Goal: Information Seeking & Learning: Check status

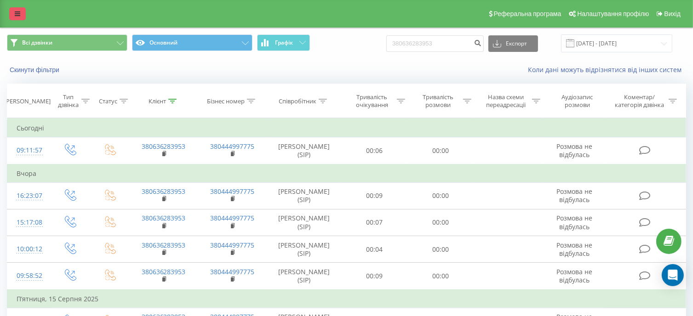
click at [13, 13] on link at bounding box center [17, 13] width 17 height 13
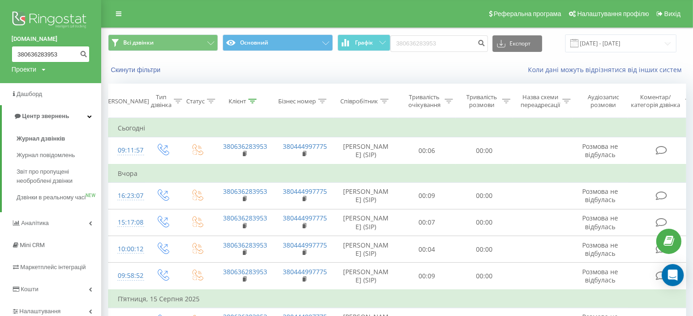
click at [20, 47] on input "380636283953" at bounding box center [50, 54] width 78 height 17
paste input "963721739"
type input "380963721739"
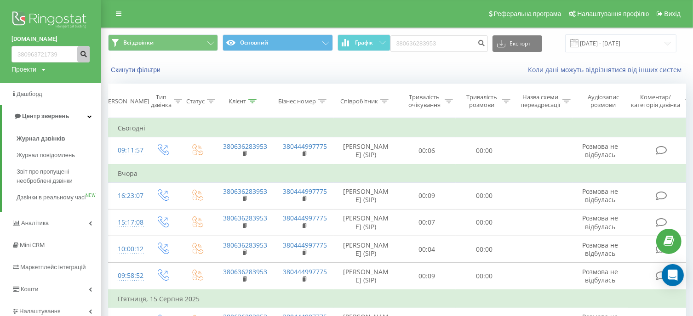
click at [88, 51] on button "submit" at bounding box center [83, 54] width 12 height 17
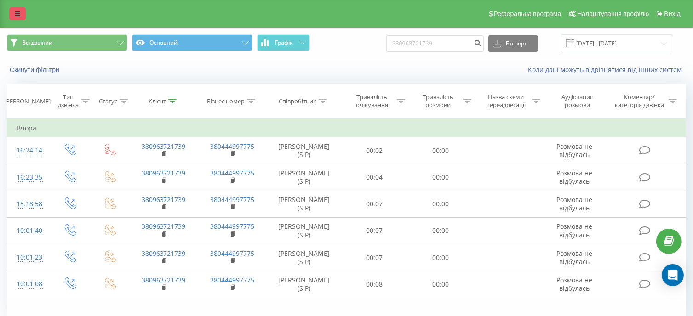
click at [20, 13] on icon at bounding box center [18, 14] width 6 height 6
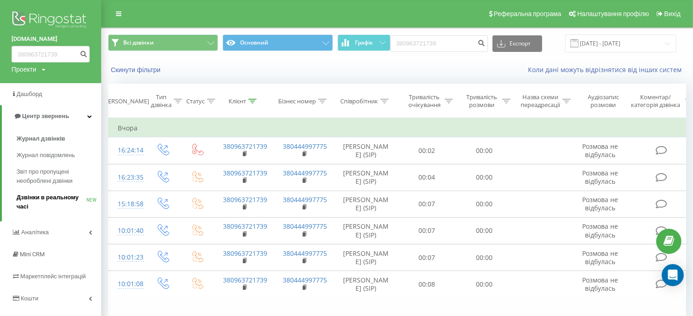
click at [53, 195] on span "Дзвінки в реальному часі" at bounding box center [52, 202] width 70 height 18
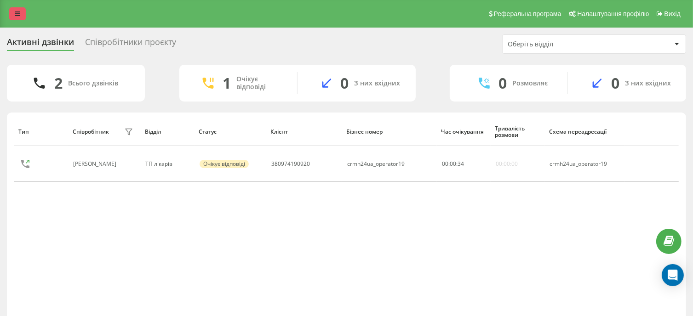
click at [23, 14] on link at bounding box center [17, 13] width 17 height 13
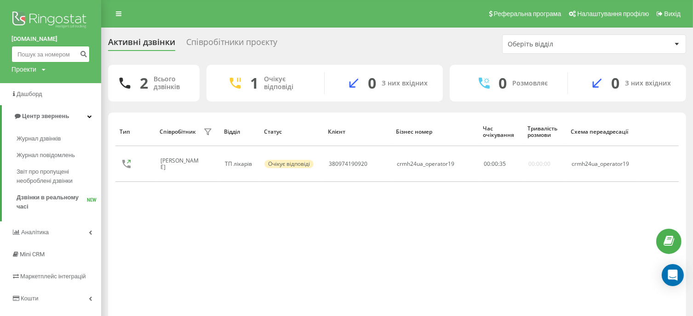
click at [33, 55] on input at bounding box center [50, 54] width 78 height 17
paste input "380982812886"
type input "380982812886"
click at [84, 49] on button "submit" at bounding box center [83, 54] width 12 height 17
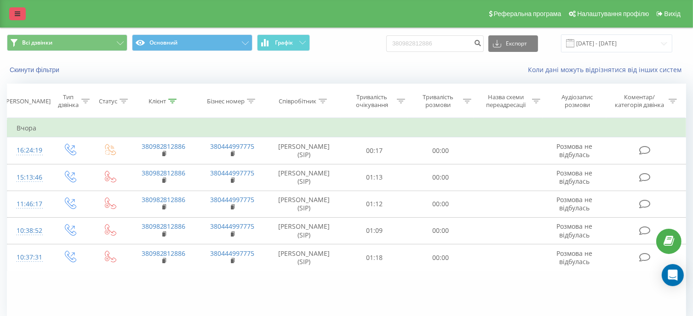
click at [18, 14] on icon at bounding box center [18, 14] width 6 height 6
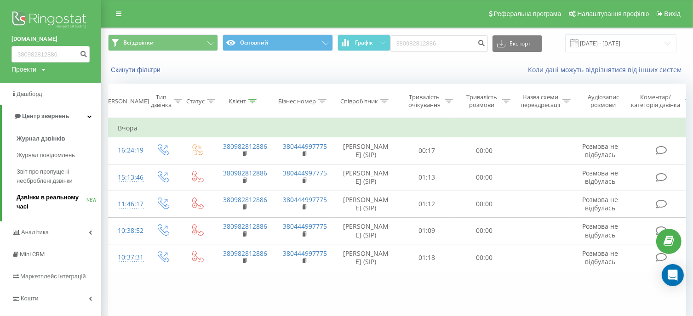
click at [33, 196] on span "Дзвінки в реальному часі" at bounding box center [52, 202] width 70 height 18
